Goal: Information Seeking & Learning: Learn about a topic

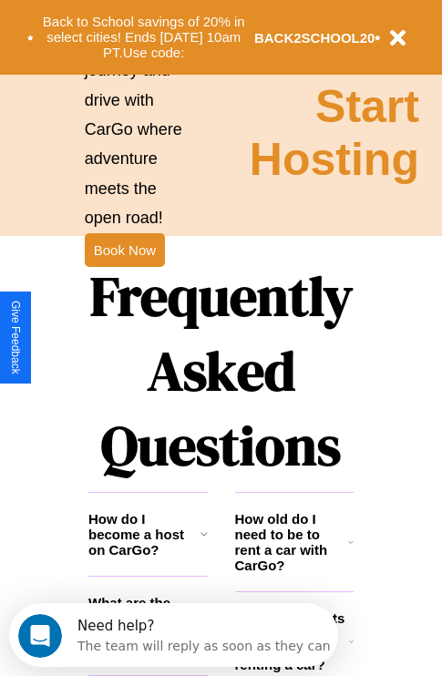
scroll to position [2208, 0]
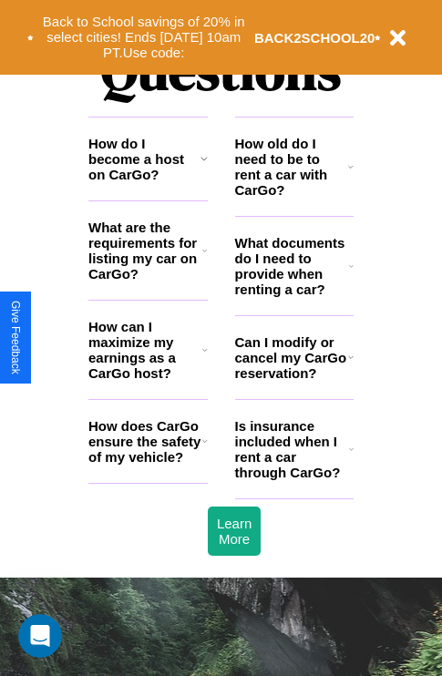
click at [351, 456] on icon at bounding box center [351, 449] width 5 height 15
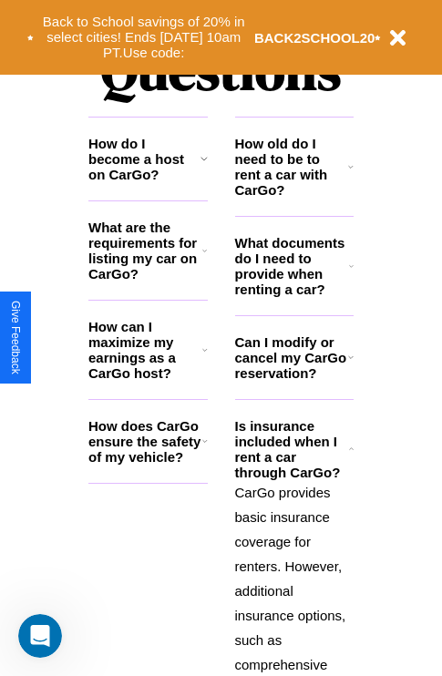
click at [204, 357] on icon at bounding box center [204, 350] width 5 height 15
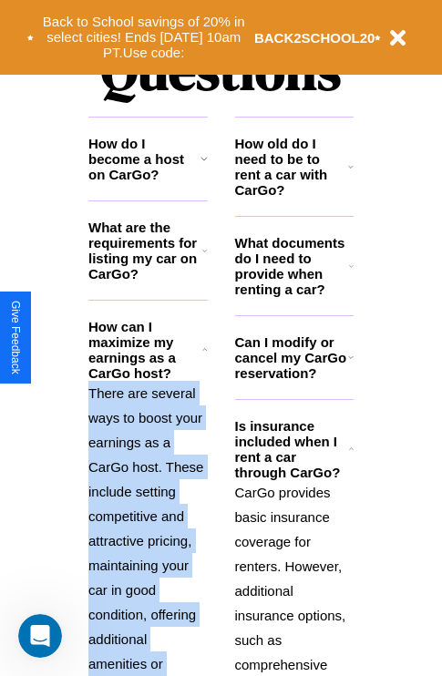
click at [148, 509] on p "There are several ways to boost your earnings as a CarGo host. These include se…" at bounding box center [147, 602] width 119 height 443
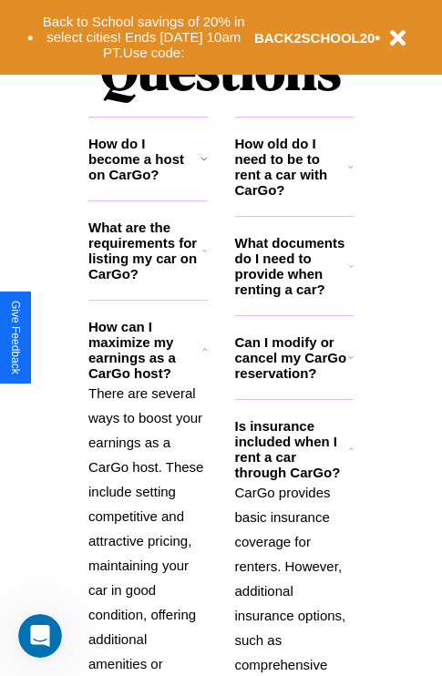
click at [293, 196] on h3 "How old do I need to be to rent a car with CarGo?" at bounding box center [292, 167] width 114 height 62
